Goal: Find specific page/section: Find specific page/section

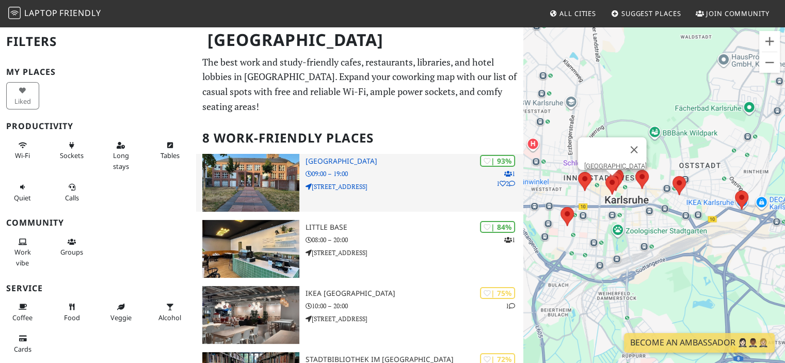
click at [354, 161] on h3 "[GEOGRAPHIC_DATA]" at bounding box center [415, 161] width 218 height 9
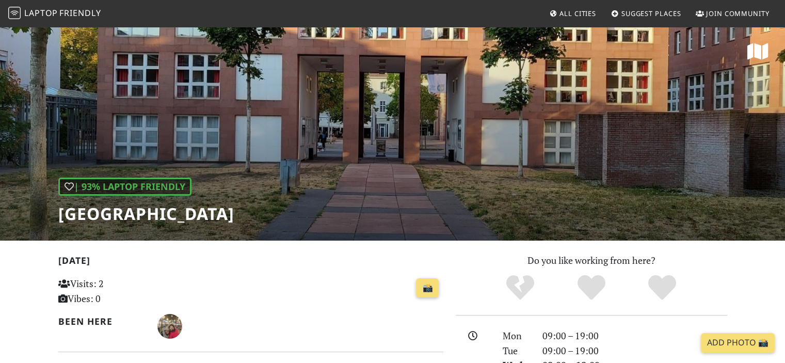
drag, startPoint x: 59, startPoint y: 213, endPoint x: 289, endPoint y: 204, distance: 229.8
click at [289, 204] on div "| 93% Laptop Friendly [GEOGRAPHIC_DATA]" at bounding box center [392, 133] width 785 height 215
copy h1 "[GEOGRAPHIC_DATA]"
